Goal: Information Seeking & Learning: Find specific fact

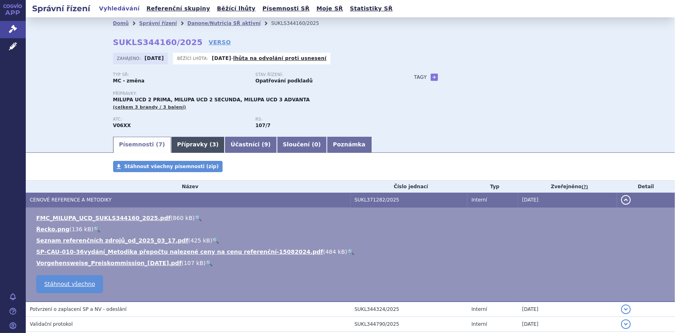
click at [174, 146] on link "Přípravky ( 3 )" at bounding box center [198, 145] width 54 height 16
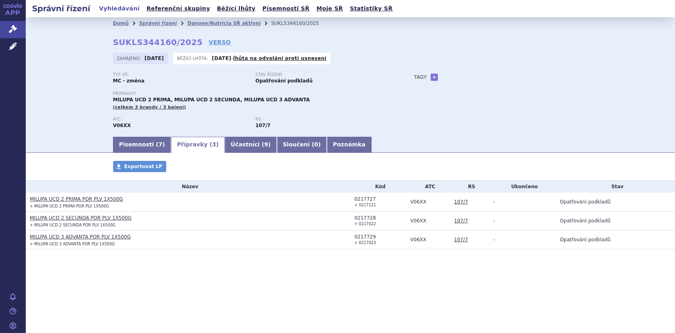
click at [81, 236] on link "MILUPA UCD 3 ADVANTA POR PLV 1X500G" at bounding box center [80, 237] width 101 height 6
click at [75, 216] on link "MILUPA UCD 2 SECUNDA POR PLV 1X500G" at bounding box center [81, 218] width 102 height 6
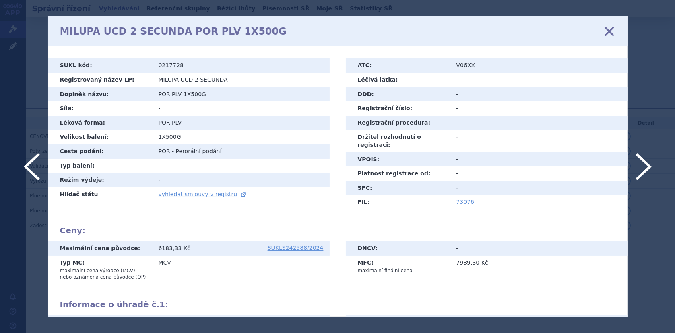
click at [459, 199] on link "73076" at bounding box center [466, 202] width 18 height 6
click at [614, 28] on icon at bounding box center [609, 31] width 17 height 17
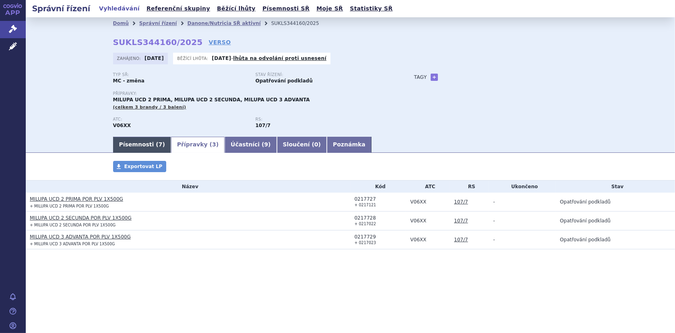
click at [138, 145] on link "Písemnosti ( 7 )" at bounding box center [142, 145] width 58 height 16
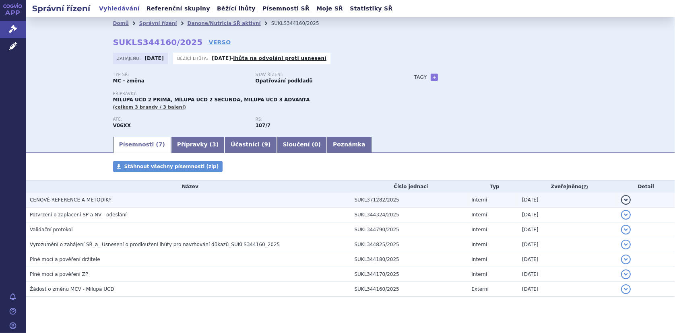
click at [79, 199] on span "CENOVÉ REFERENCE A METODIKY" at bounding box center [71, 200] width 82 height 6
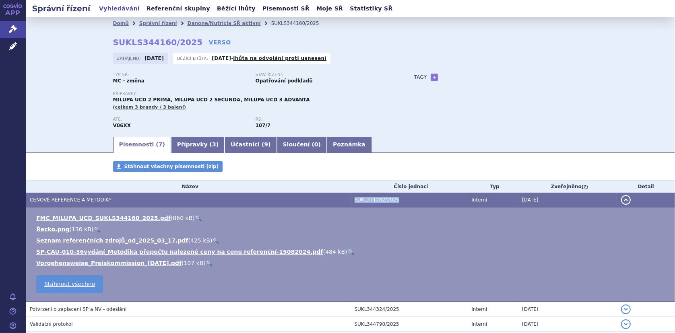
drag, startPoint x: 348, startPoint y: 197, endPoint x: 395, endPoint y: 197, distance: 47.1
click at [395, 197] on td "SUKL371282/2025" at bounding box center [409, 200] width 117 height 15
copy td "SUKL371282/2025"
